Goal: Check status: Check status

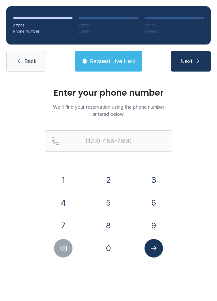
click at [154, 204] on button "6" at bounding box center [154, 202] width 19 height 19
click at [68, 226] on button "7" at bounding box center [63, 225] width 19 height 19
click at [112, 226] on button "8" at bounding box center [108, 225] width 19 height 19
click at [56, 225] on button "7" at bounding box center [63, 225] width 19 height 19
click at [154, 202] on button "6" at bounding box center [154, 202] width 19 height 19
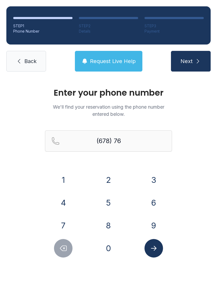
click at [69, 182] on button "1" at bounding box center [63, 179] width 19 height 19
click at [156, 182] on button "3" at bounding box center [154, 179] width 19 height 19
click at [154, 225] on button "9" at bounding box center [154, 225] width 19 height 19
click at [153, 203] on button "6" at bounding box center [154, 202] width 19 height 19
click at [62, 179] on button "1" at bounding box center [63, 179] width 19 height 19
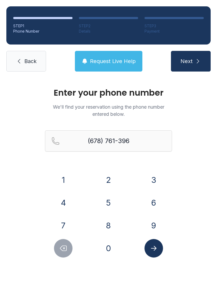
type input "[PHONE_NUMBER]"
click at [155, 248] on icon "Submit lookup form" at bounding box center [154, 248] width 6 height 5
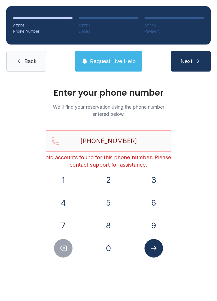
click at [33, 66] on link "Back" at bounding box center [26, 61] width 40 height 21
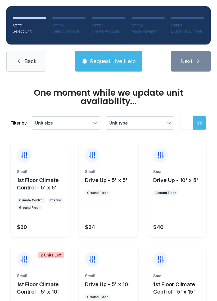
click at [28, 63] on span "Back" at bounding box center [30, 60] width 12 height 7
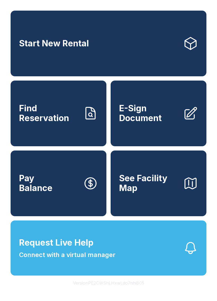
click at [28, 63] on link "Start New Rental" at bounding box center [109, 44] width 196 height 66
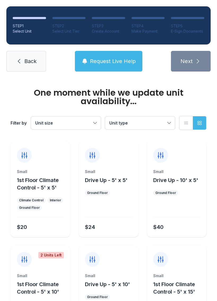
click at [21, 67] on link "Back" at bounding box center [26, 61] width 40 height 21
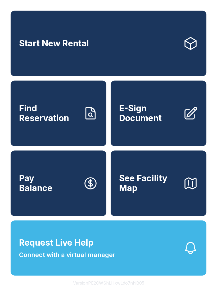
click at [26, 123] on span "Find Reservation" at bounding box center [49, 112] width 60 height 19
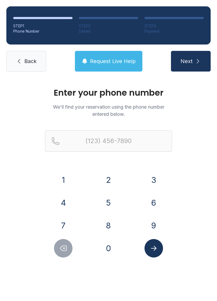
click at [152, 201] on button "6" at bounding box center [154, 202] width 19 height 19
click at [67, 222] on button "7" at bounding box center [63, 225] width 19 height 19
click at [111, 228] on button "8" at bounding box center [108, 225] width 19 height 19
click at [64, 223] on button "7" at bounding box center [63, 225] width 19 height 19
click at [149, 205] on button "6" at bounding box center [154, 202] width 19 height 19
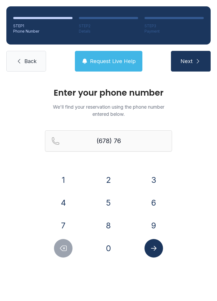
click at [66, 175] on button "1" at bounding box center [63, 179] width 19 height 19
click at [153, 177] on button "3" at bounding box center [154, 179] width 19 height 19
click at [151, 231] on button "9" at bounding box center [154, 225] width 19 height 19
click at [151, 204] on button "6" at bounding box center [154, 202] width 19 height 19
click at [59, 172] on button "1" at bounding box center [63, 179] width 19 height 19
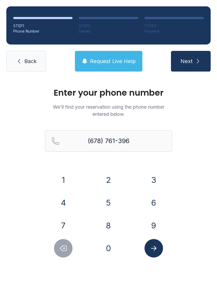
type input "[PHONE_NUMBER]"
click at [151, 247] on icon "Submit lookup form" at bounding box center [154, 248] width 8 height 8
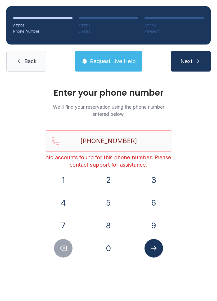
click at [20, 57] on link "Back" at bounding box center [26, 61] width 40 height 21
